Goal: Task Accomplishment & Management: Complete application form

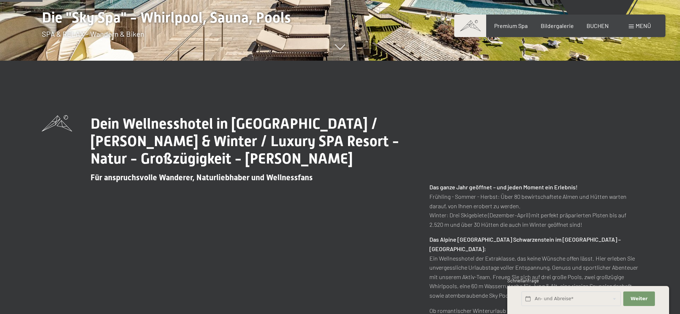
scroll to position [254, 0]
click at [636, 299] on span "Weiter" at bounding box center [639, 299] width 17 height 7
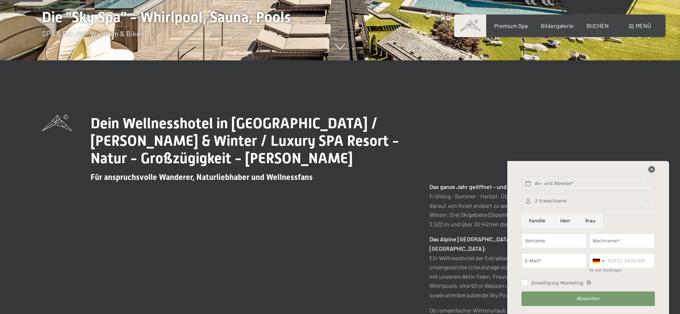
click at [652, 170] on icon at bounding box center [652, 169] width 7 height 7
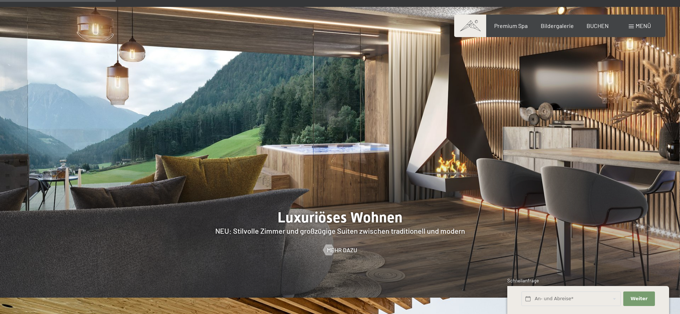
scroll to position [676, 0]
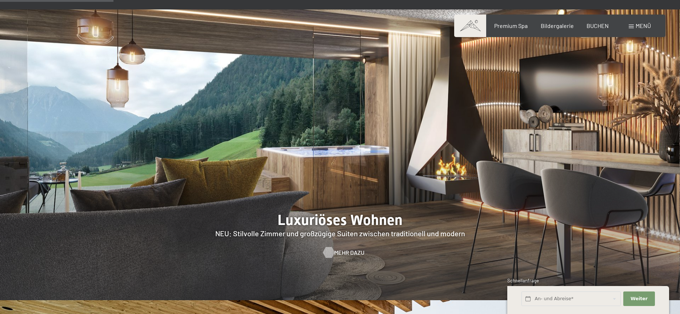
click at [349, 249] on span "Mehr dazu" at bounding box center [349, 253] width 30 height 8
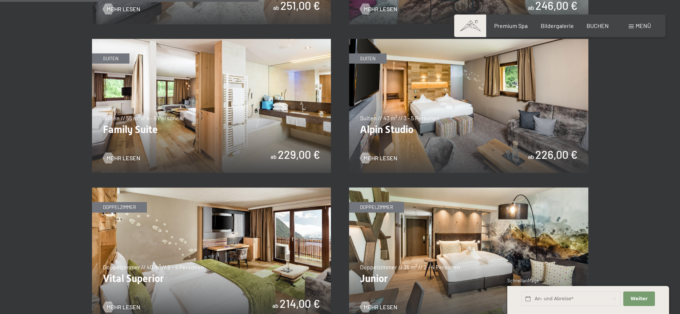
scroll to position [892, 0]
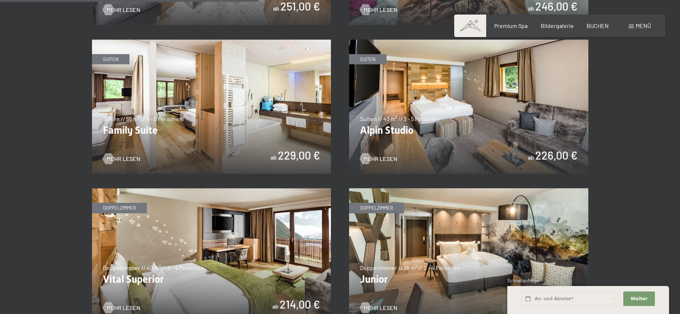
click at [419, 107] on img at bounding box center [468, 107] width 239 height 135
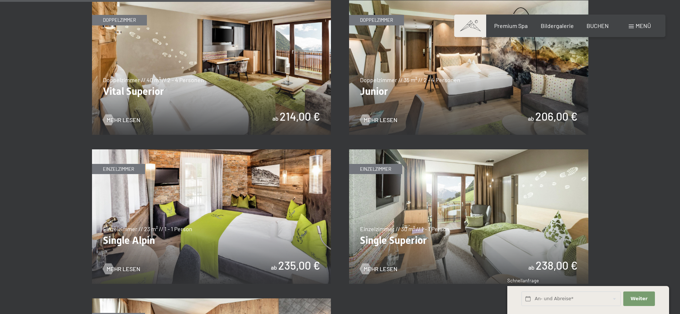
scroll to position [1080, 0]
click at [466, 88] on img at bounding box center [468, 67] width 239 height 135
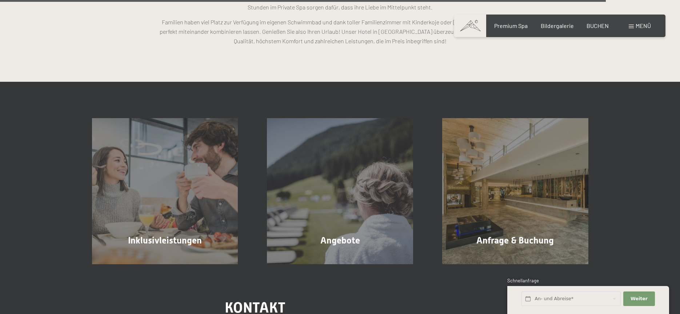
scroll to position [2150, 0]
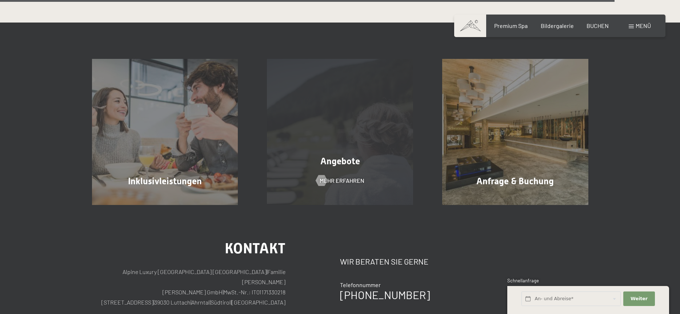
click at [352, 140] on div "Angebote Mehr erfahren" at bounding box center [339, 132] width 175 height 146
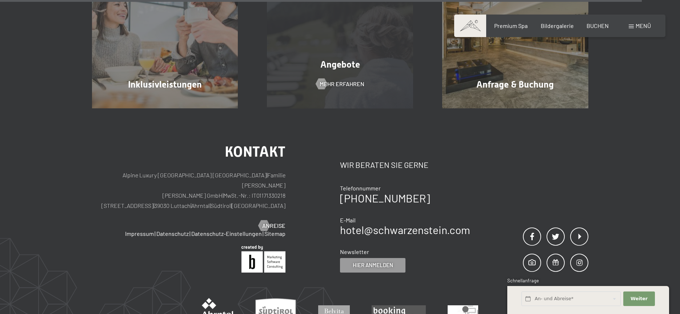
scroll to position [2246, 0]
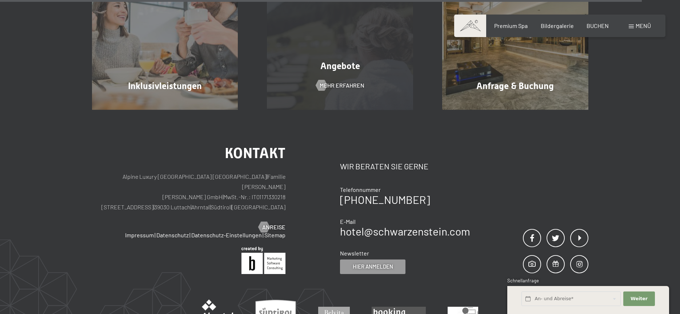
click at [355, 52] on div "Angebote Mehr erfahren" at bounding box center [339, 37] width 175 height 146
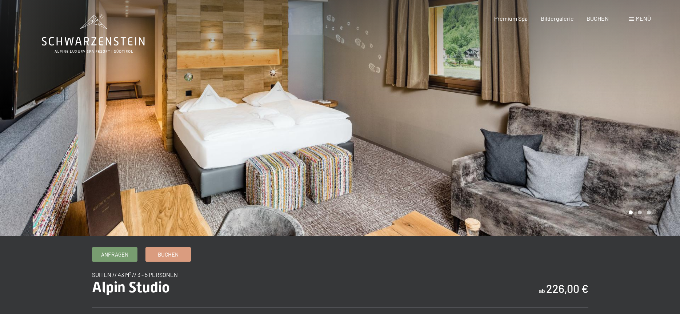
click at [421, 122] on div at bounding box center [510, 118] width 340 height 236
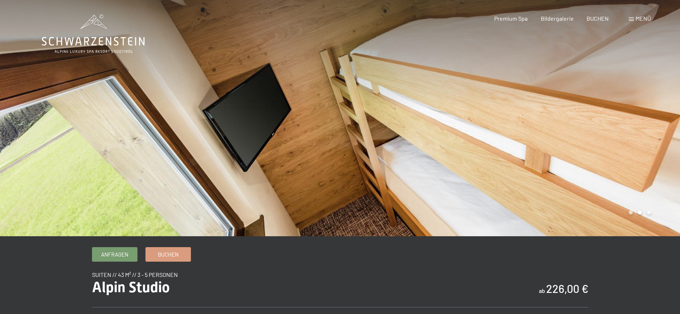
click at [472, 125] on div at bounding box center [510, 118] width 340 height 236
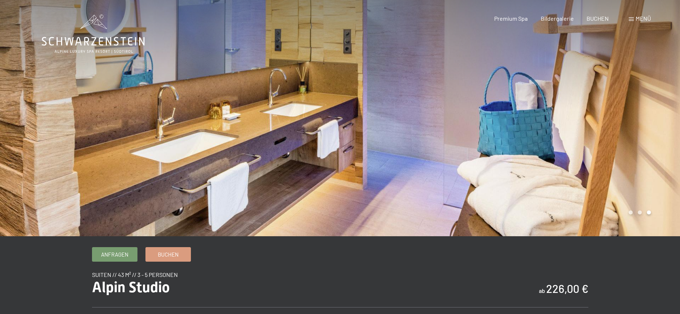
click at [472, 125] on div at bounding box center [510, 118] width 340 height 236
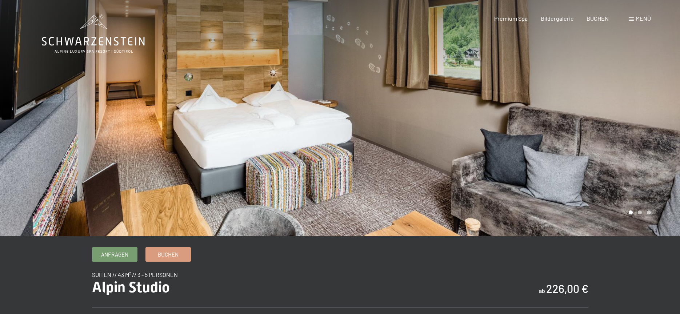
click at [472, 125] on div at bounding box center [510, 118] width 340 height 236
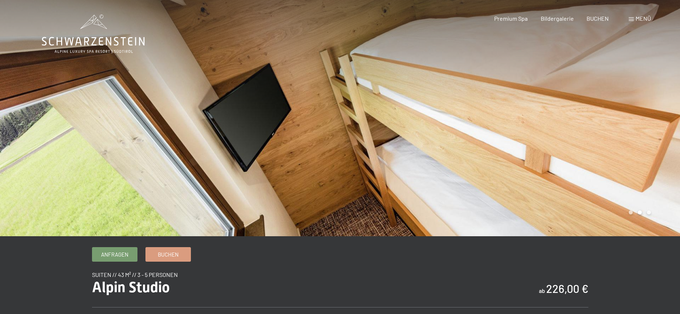
click at [472, 125] on div at bounding box center [510, 118] width 340 height 236
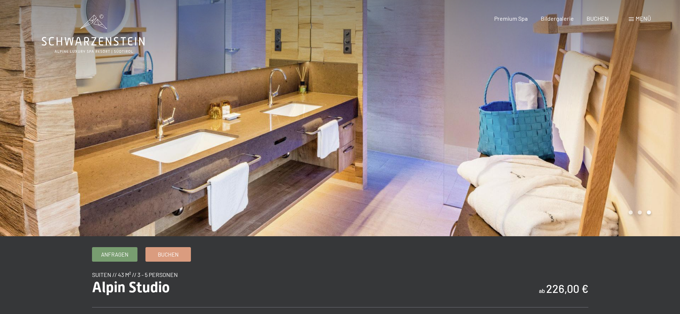
click at [472, 125] on div at bounding box center [510, 118] width 340 height 236
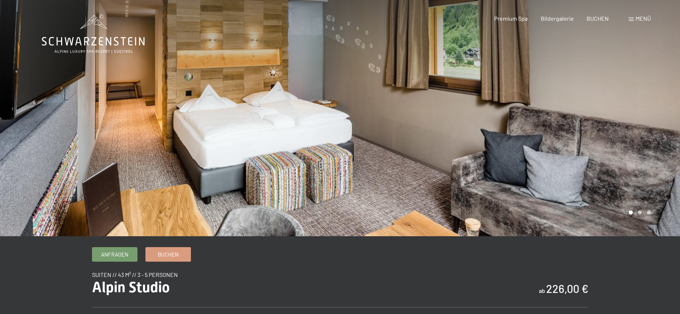
click at [472, 125] on div at bounding box center [510, 118] width 340 height 236
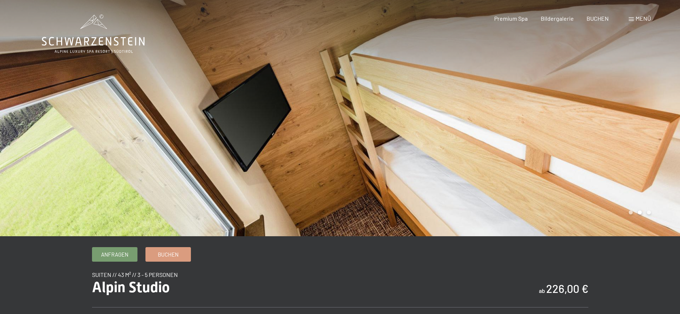
scroll to position [0, 0]
click at [472, 125] on div at bounding box center [510, 118] width 340 height 236
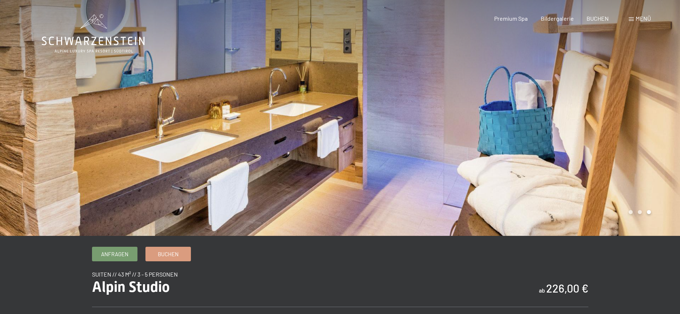
click at [472, 125] on div at bounding box center [510, 118] width 340 height 236
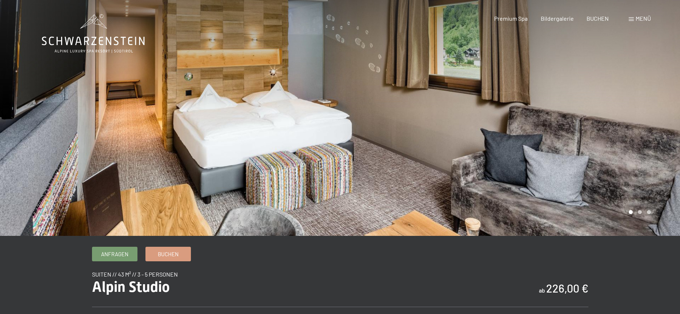
click at [472, 125] on div at bounding box center [510, 118] width 340 height 236
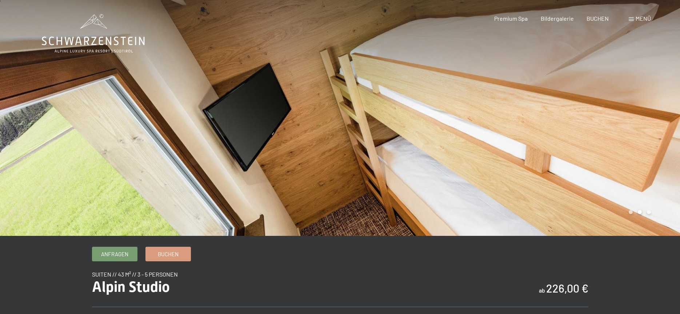
click at [472, 125] on div at bounding box center [510, 118] width 340 height 236
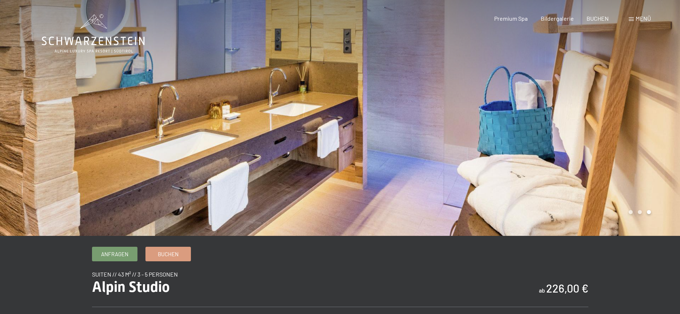
click at [472, 125] on div at bounding box center [510, 118] width 340 height 236
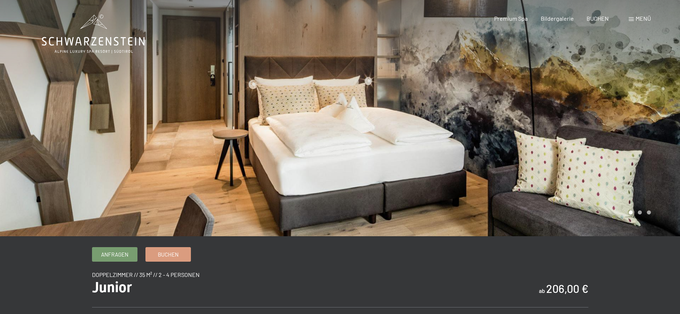
click at [307, 104] on div at bounding box center [170, 118] width 340 height 236
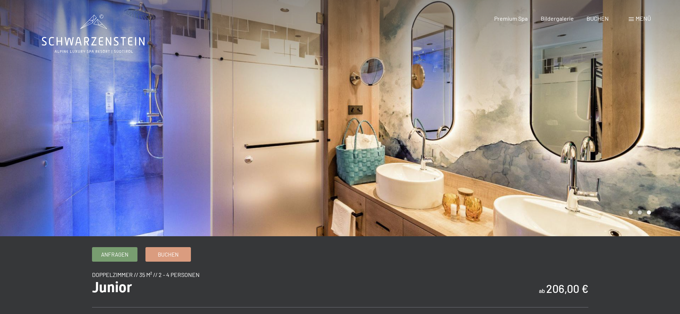
click at [307, 104] on div at bounding box center [170, 118] width 340 height 236
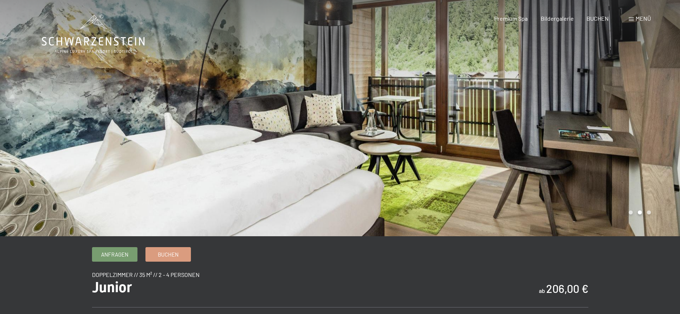
click at [307, 104] on div at bounding box center [170, 118] width 340 height 236
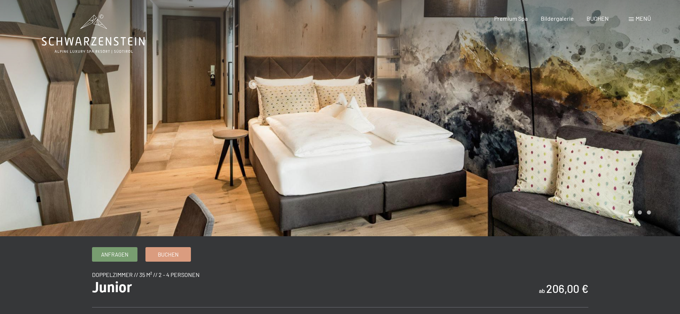
click at [307, 104] on div at bounding box center [170, 118] width 340 height 236
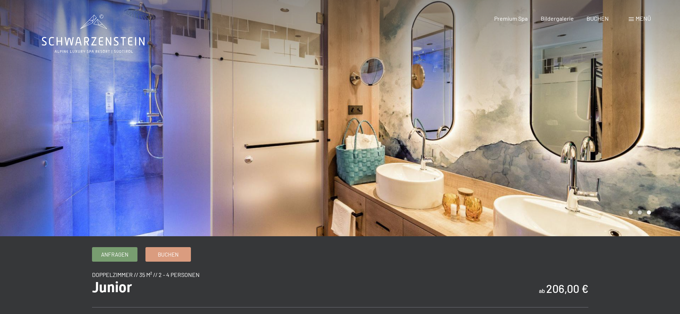
click at [307, 104] on div at bounding box center [170, 118] width 340 height 236
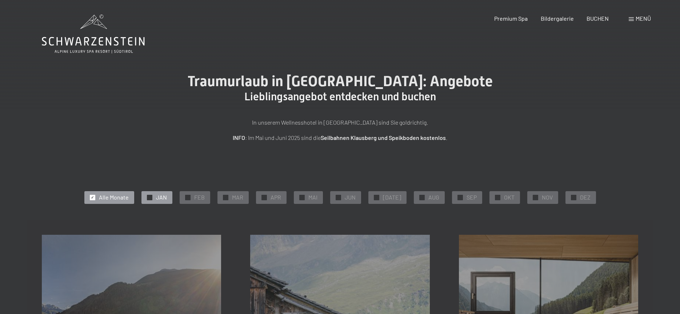
click at [160, 200] on span "JAN" at bounding box center [161, 198] width 11 height 8
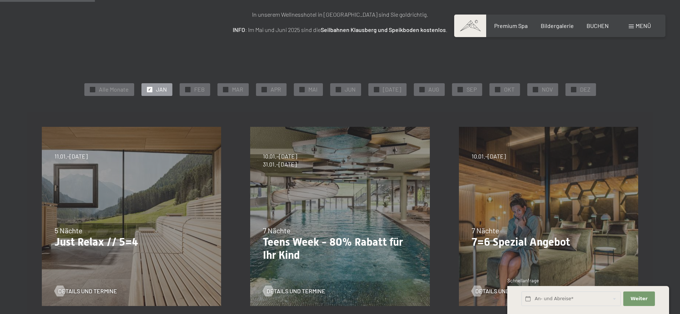
scroll to position [119, 0]
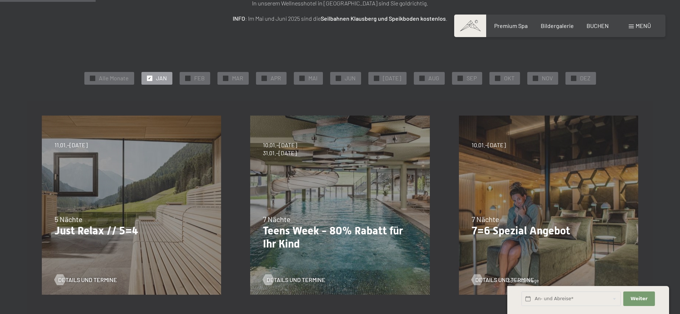
click at [122, 214] on div "07.09.–[DATE] 21.12.–[DATE] 11.01.–[DATE] 08.03.–[DATE] 08.11.–[DATE] 13.12.–[D…" at bounding box center [131, 205] width 208 height 208
click at [97, 281] on span "Details und Termine" at bounding box center [94, 280] width 59 height 8
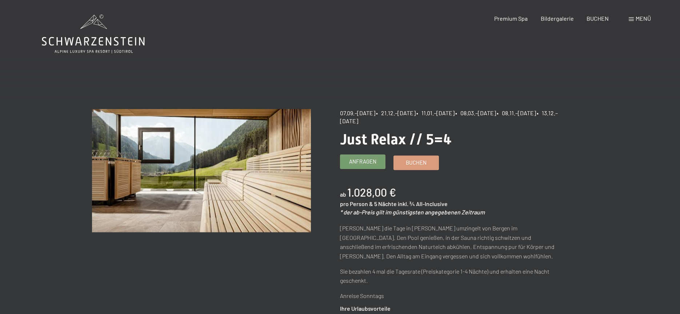
click at [361, 162] on span "Anfragen" at bounding box center [362, 162] width 27 height 8
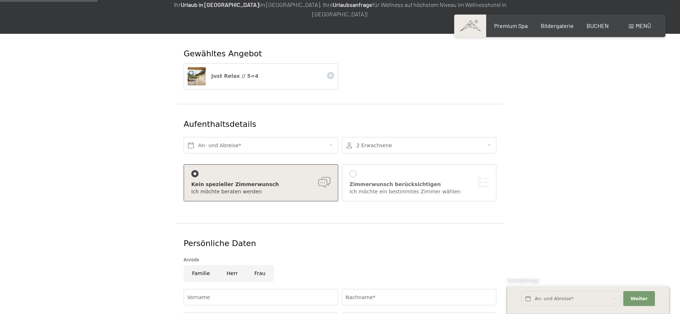
scroll to position [105, 0]
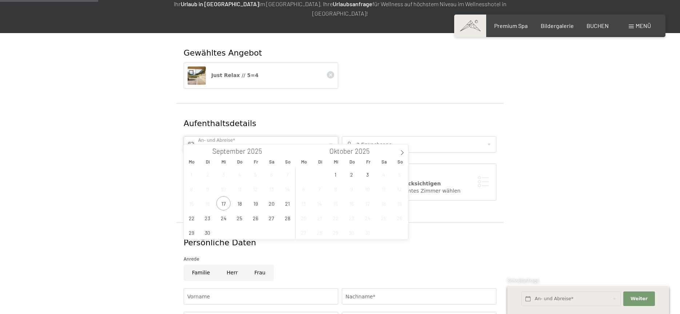
click at [331, 136] on input "text" at bounding box center [261, 144] width 155 height 16
click at [401, 151] on icon at bounding box center [402, 153] width 3 height 5
type input "2026"
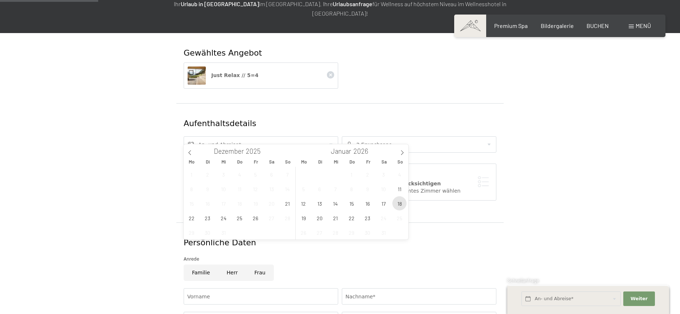
click at [401, 206] on span "18" at bounding box center [400, 203] width 14 height 14
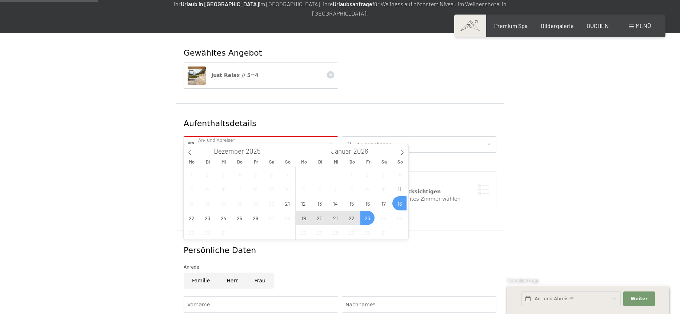
click at [369, 220] on span "23" at bounding box center [368, 218] width 14 height 14
type input "So. 18.01.2026 - Fr. 23.01.2026"
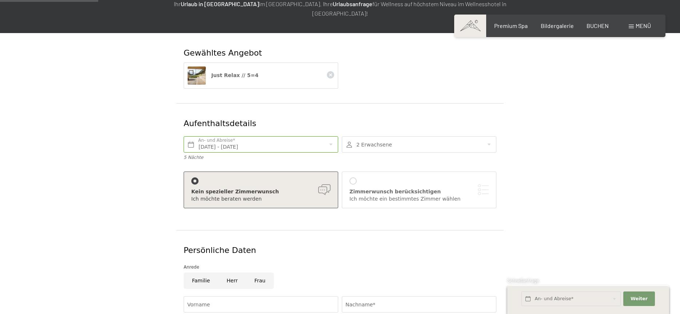
click at [354, 178] on div at bounding box center [353, 181] width 7 height 7
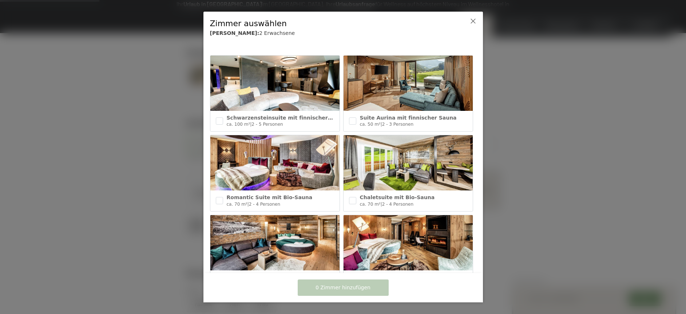
click at [419, 90] on img at bounding box center [407, 83] width 129 height 55
checkbox input "true"
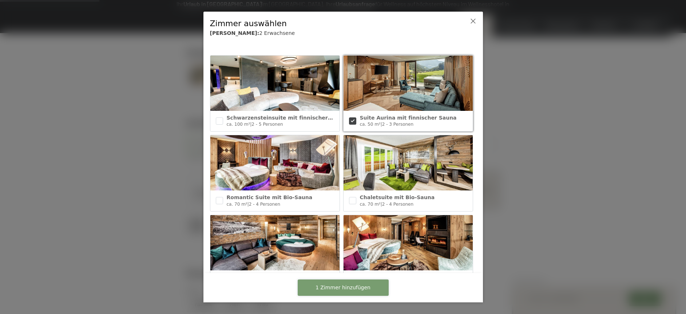
click at [352, 290] on span "1 Zimmer hinzufügen" at bounding box center [342, 287] width 55 height 7
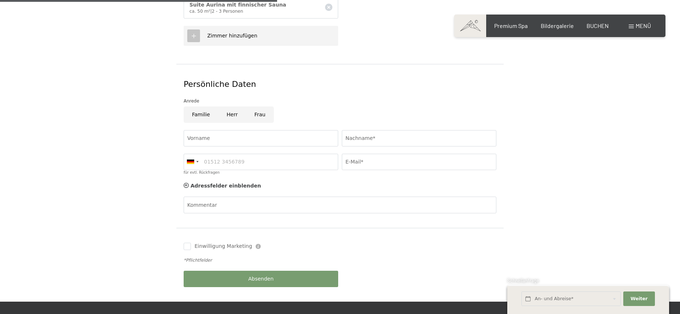
scroll to position [406, 0]
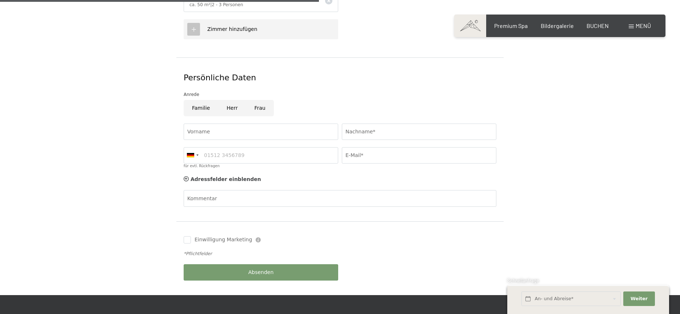
drag, startPoint x: 231, startPoint y: 97, endPoint x: 231, endPoint y: 111, distance: 13.1
click at [231, 100] on input "Herr" at bounding box center [232, 108] width 28 height 16
radio input "true"
click at [223, 124] on input "Vorname" at bounding box center [261, 132] width 155 height 16
type input "Klaus"
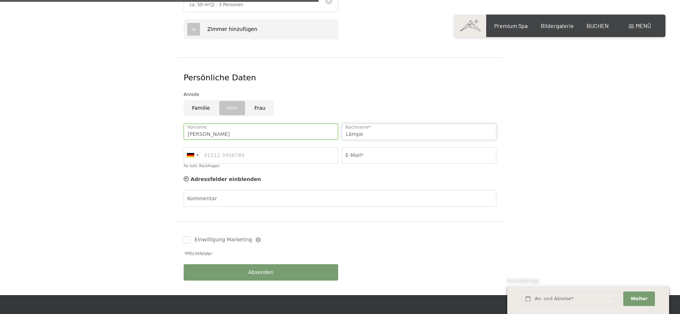
scroll to position [405, 0]
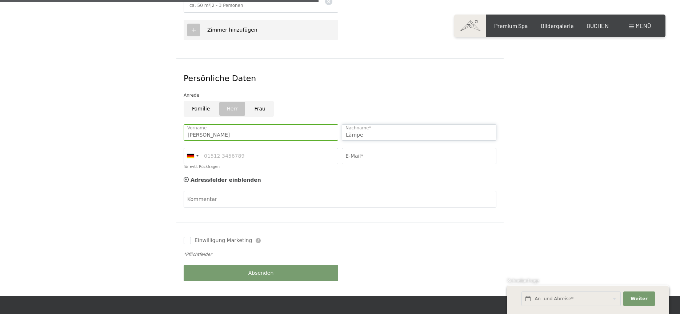
type input "Lämpe"
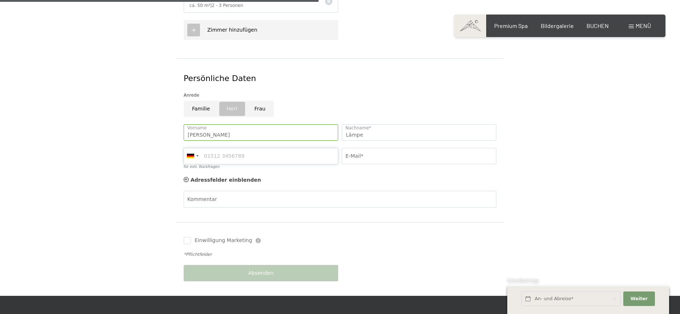
click at [210, 148] on input "für evtl. Rückfragen" at bounding box center [261, 156] width 155 height 16
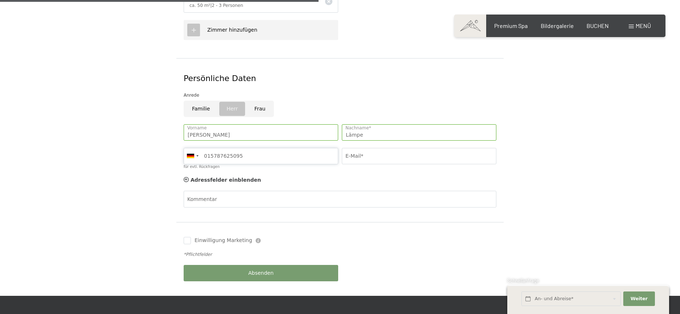
type input "015787625095"
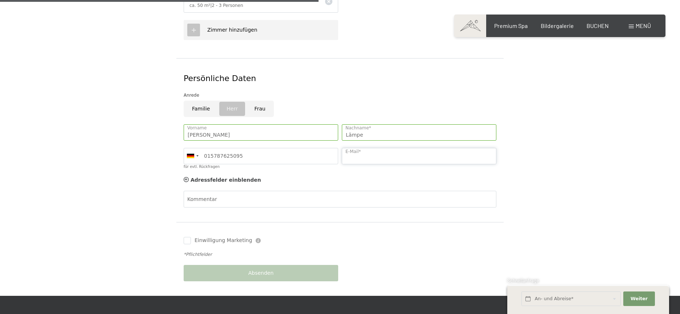
click at [395, 148] on input "E-Mail*" at bounding box center [419, 156] width 155 height 16
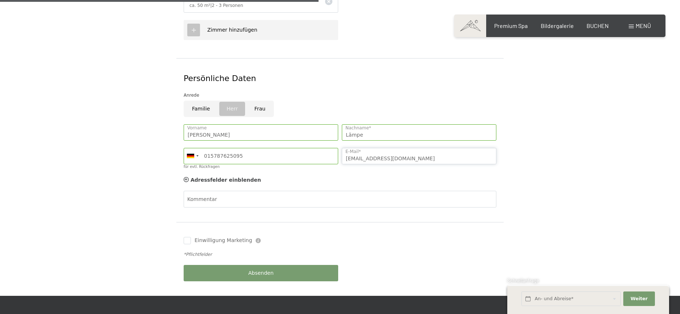
scroll to position [405, 0]
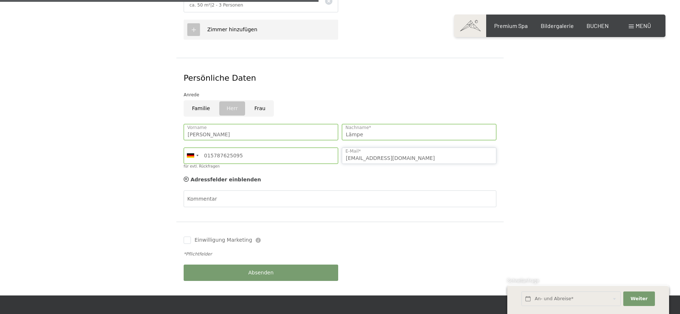
type input "klaempe@aol.com"
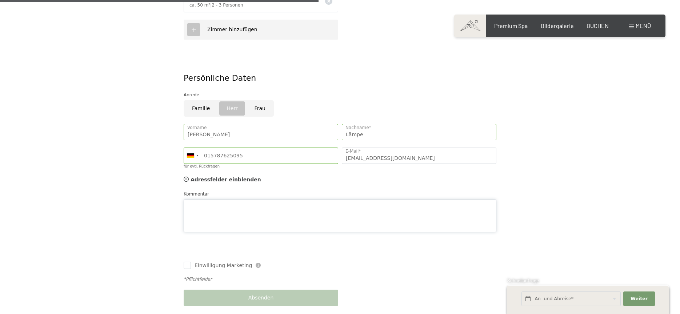
click at [261, 200] on textarea "Kommentar" at bounding box center [340, 216] width 313 height 33
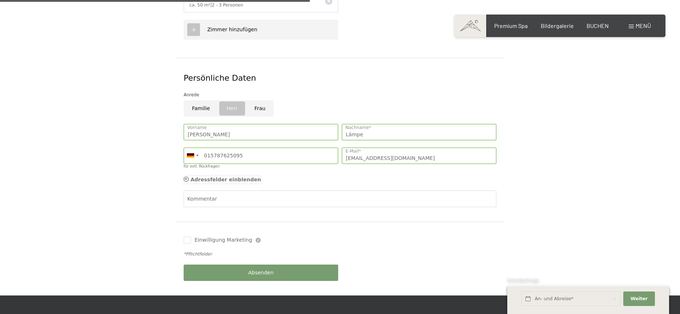
click at [218, 177] on span "Adressfelder einblenden" at bounding box center [226, 180] width 71 height 6
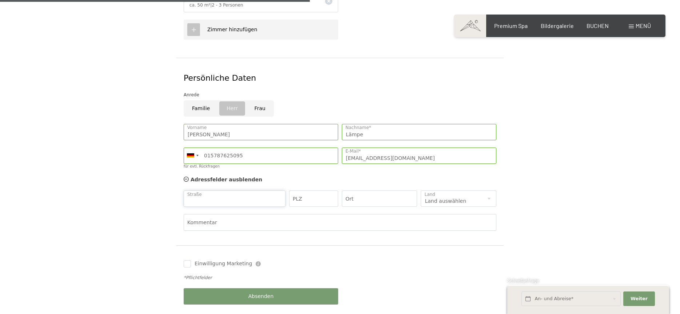
click at [216, 191] on input "Straße" at bounding box center [235, 199] width 102 height 16
click at [215, 191] on input "Siedlung" at bounding box center [235, 199] width 102 height 16
click at [218, 192] on input "Siedlung" at bounding box center [235, 199] width 102 height 16
type input "Siedlung 4"
type input "79793"
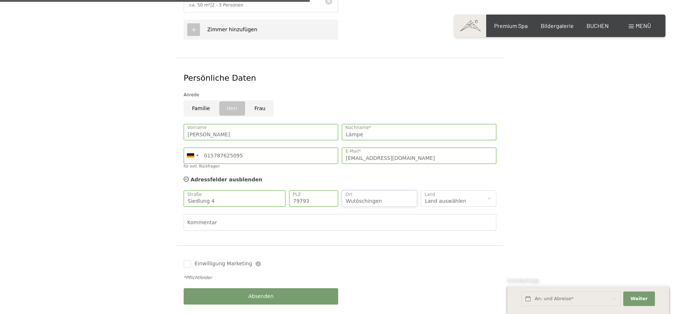
type input "Wutöschingen"
click at [421, 191] on select "Land auswählen Deutschland Italien Österreich Schweiz Vereinigtes Königreich --…" at bounding box center [459, 199] width 76 height 16
select select "DE"
click option "Deutschland" at bounding box center [0, 0] width 0 height 0
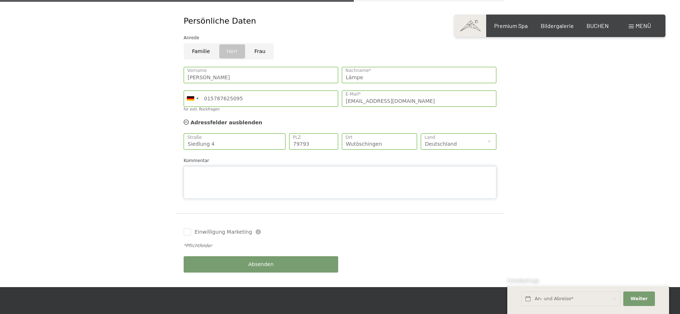
scroll to position [463, 0]
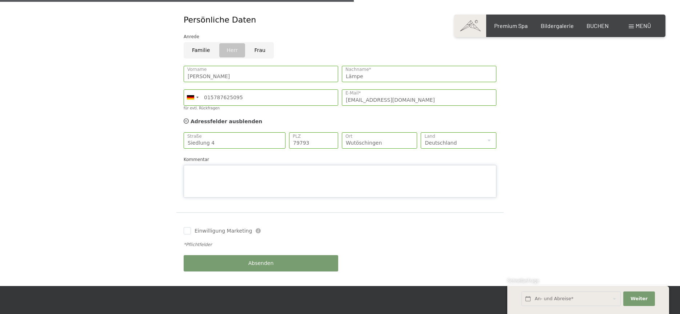
click at [221, 165] on textarea "Kommentar" at bounding box center [340, 181] width 313 height 33
click at [199, 180] on textarea "Guten Abend, bitte um ein Angebot für HP im genannten Zeitraum. Vielen Dank Gru…" at bounding box center [340, 181] width 313 height 33
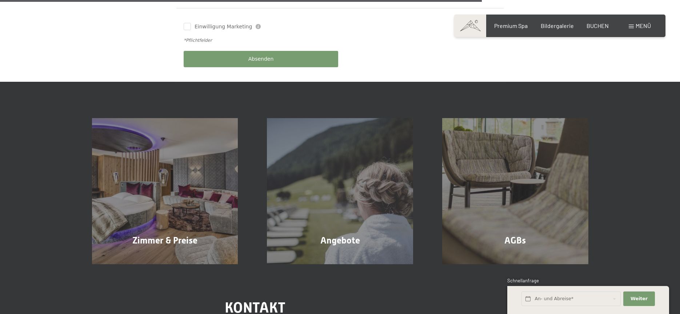
scroll to position [668, 0]
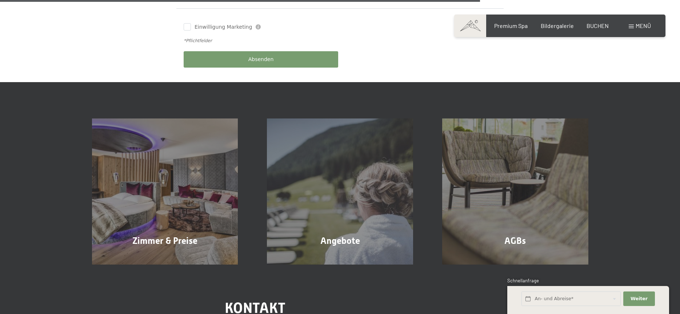
type textarea "Guten Abend, bitte um ein Angebot für HP im genannten Zeitraum. Vielen Dank Gru…"
click at [270, 51] on div "Absenden" at bounding box center [261, 60] width 158 height 24
click at [257, 56] on span "Absenden" at bounding box center [260, 59] width 25 height 7
